Goal: Information Seeking & Learning: Learn about a topic

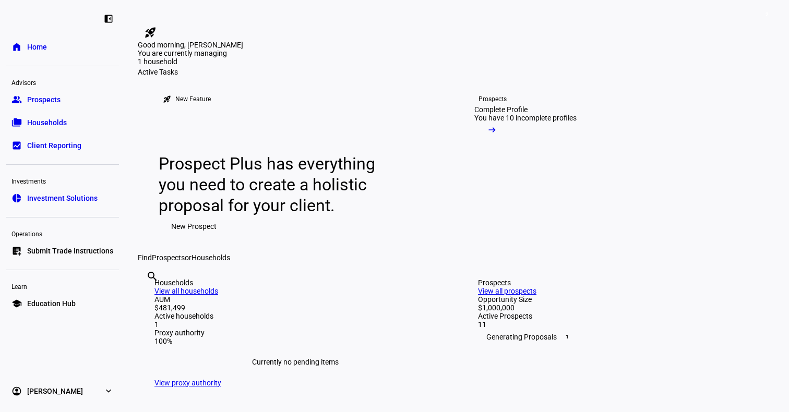
click at [43, 125] on span "Households" at bounding box center [47, 122] width 40 height 10
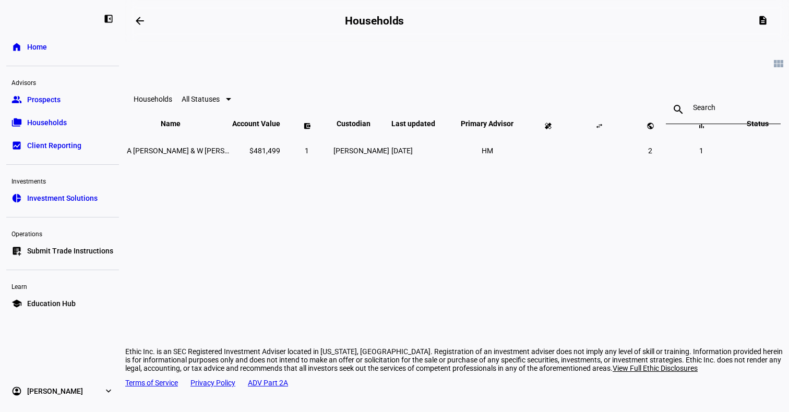
click at [64, 46] on link "home Home" at bounding box center [62, 47] width 113 height 21
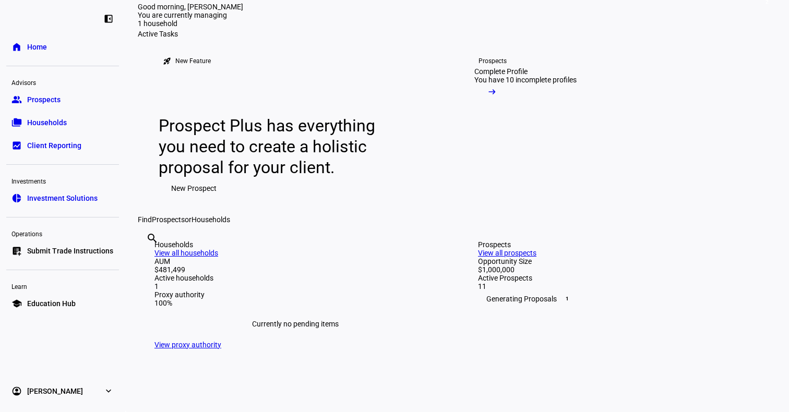
scroll to position [54, 0]
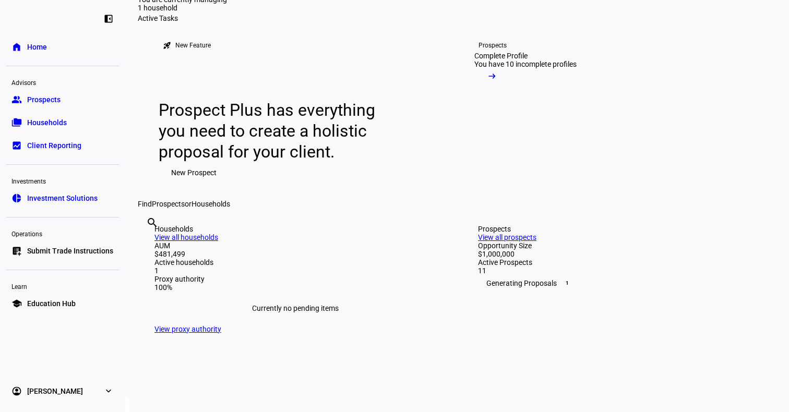
click at [60, 101] on span "Prospects" at bounding box center [43, 99] width 33 height 10
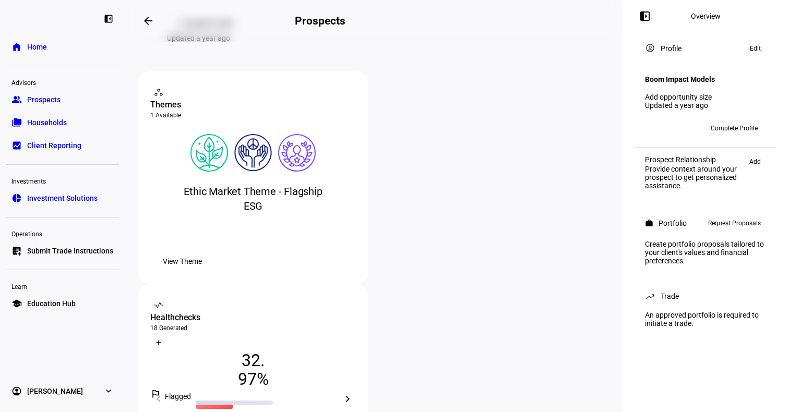
scroll to position [132, 0]
click at [354, 391] on mat-icon "chevron_right" at bounding box center [347, 397] width 13 height 13
click at [165, 391] on mat-icon "chevron_left" at bounding box center [158, 397] width 13 height 13
click at [356, 389] on div "chevron_right" at bounding box center [347, 397] width 17 height 17
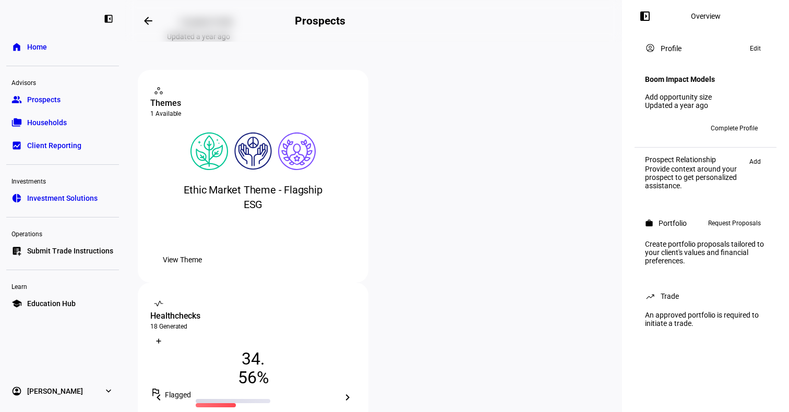
click at [356, 389] on div "chevron_right" at bounding box center [347, 397] width 17 height 17
click at [167, 389] on div "chevron_left" at bounding box center [158, 397] width 17 height 17
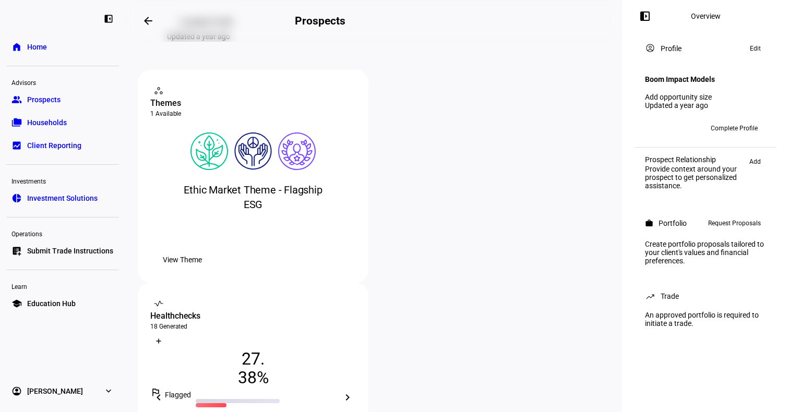
click at [167, 389] on div "chevron_left" at bounding box center [158, 397] width 17 height 17
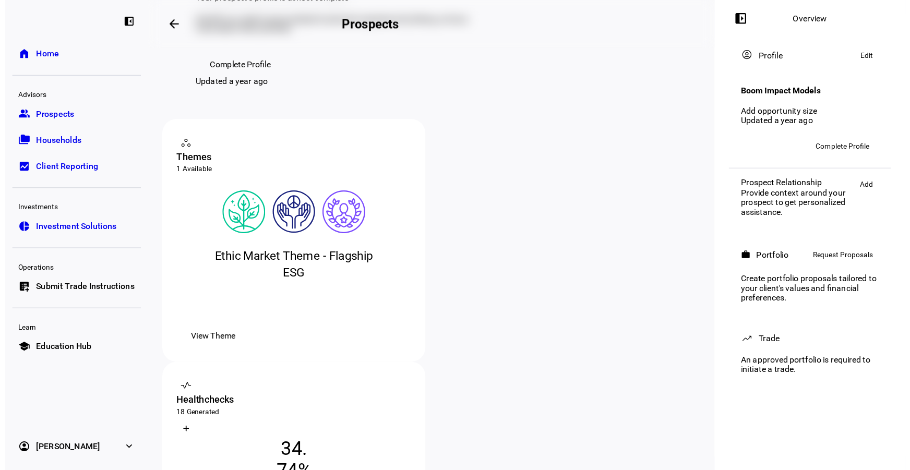
scroll to position [0, 0]
